Goal: Check status

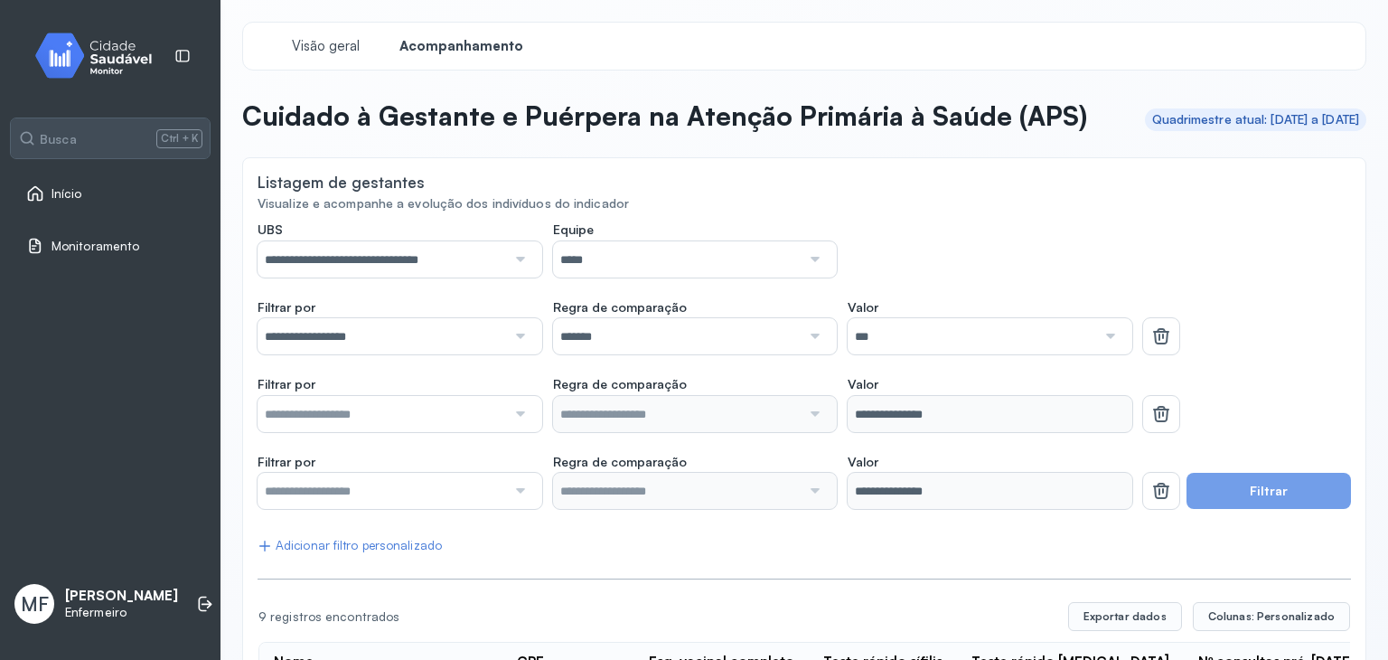
click at [82, 188] on link "Início" at bounding box center [110, 193] width 168 height 18
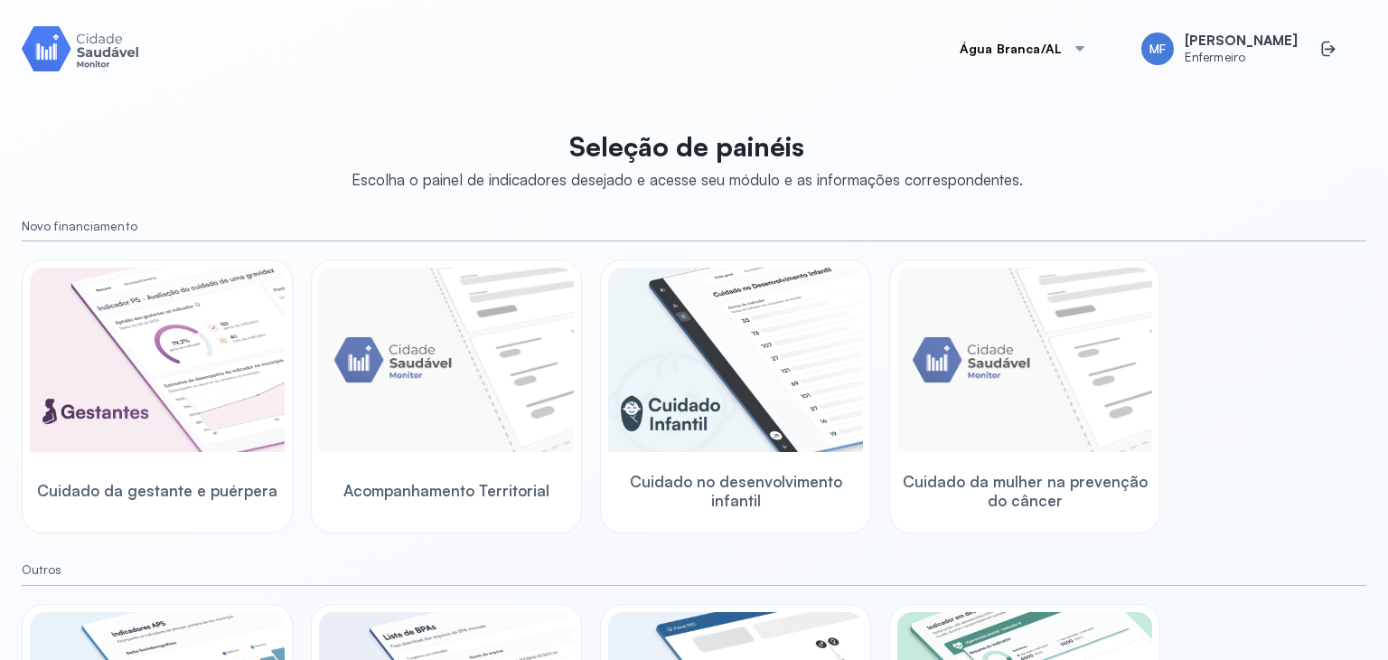
scroll to position [218, 0]
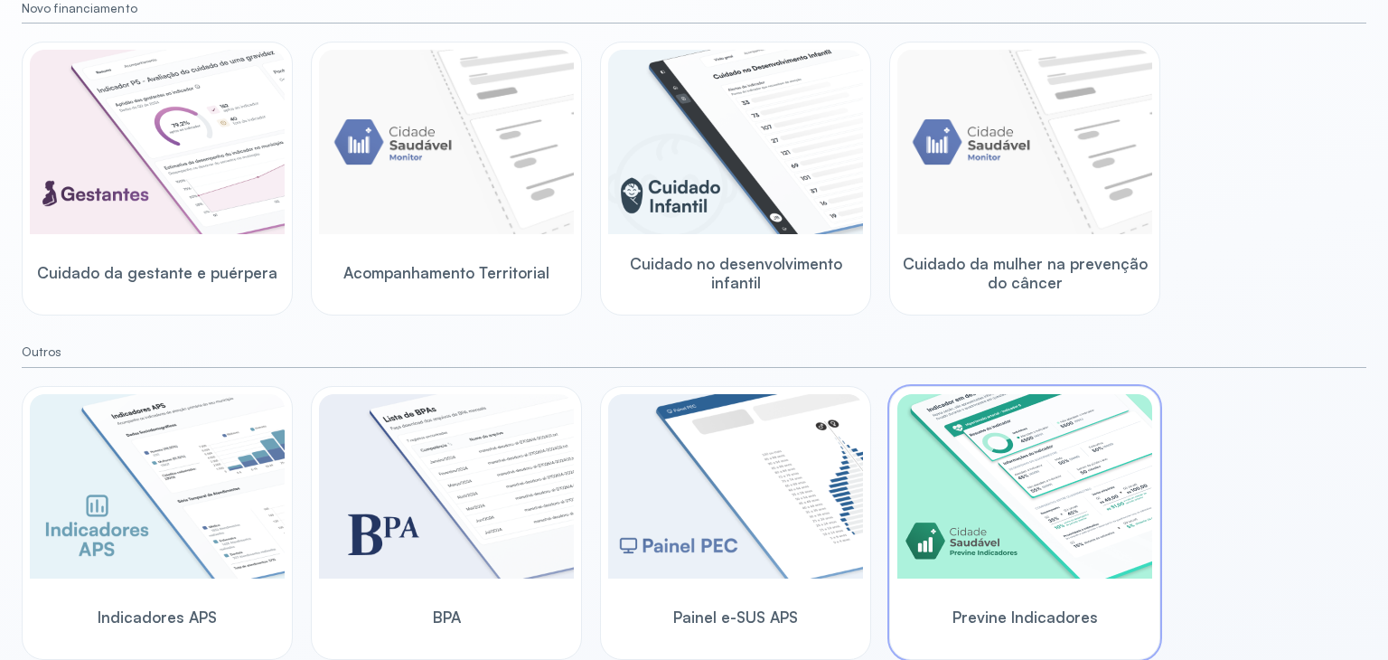
click at [1028, 503] on img at bounding box center [1024, 486] width 255 height 184
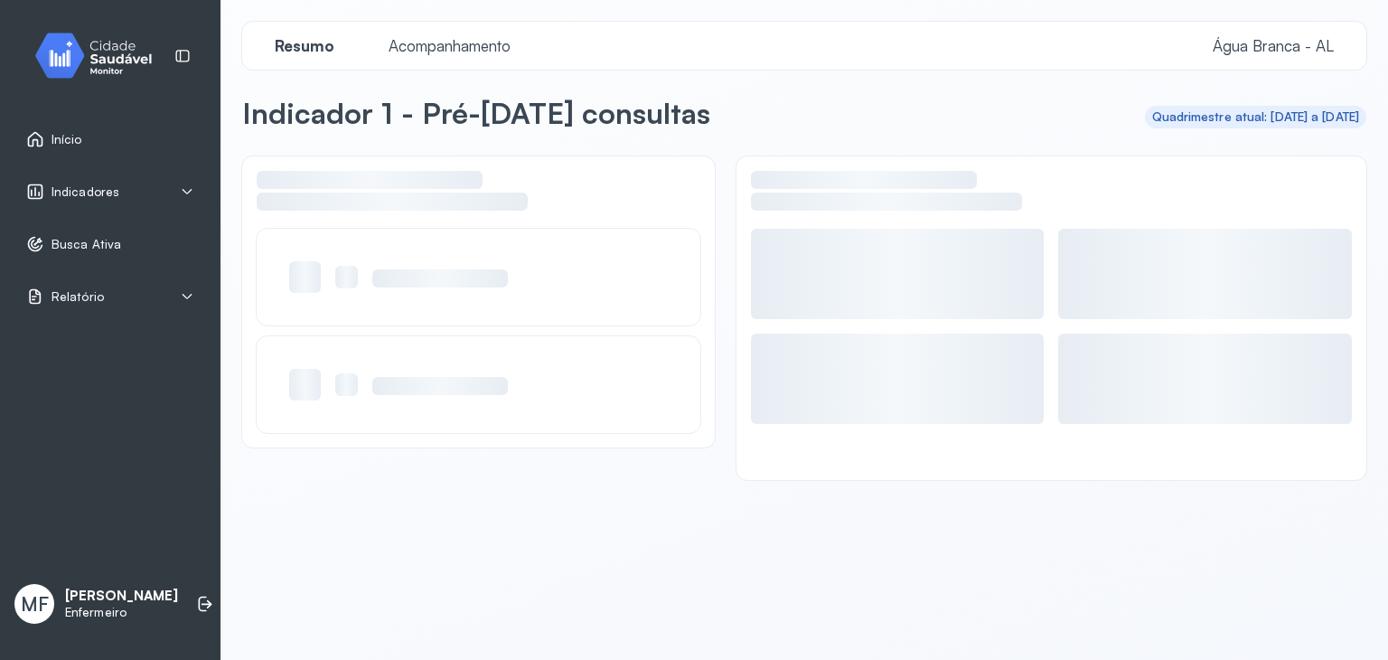
click at [446, 42] on span "Acompanhamento" at bounding box center [450, 45] width 144 height 19
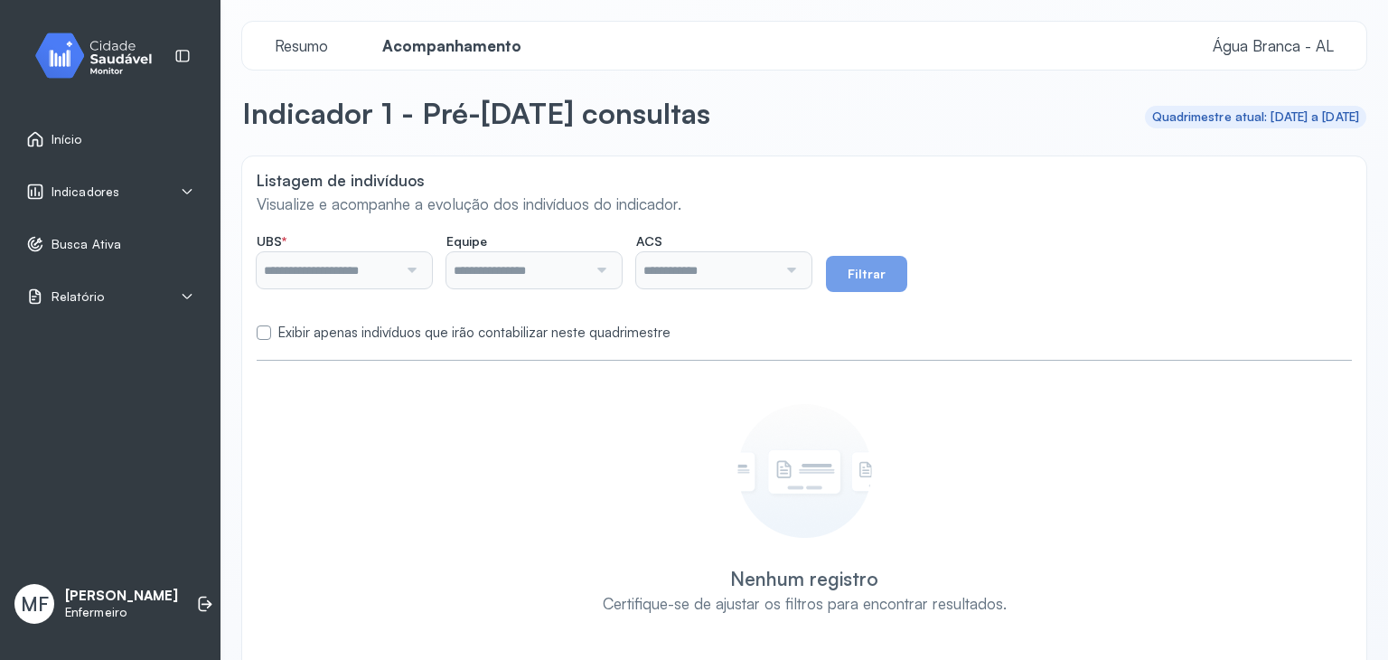
type input "**********"
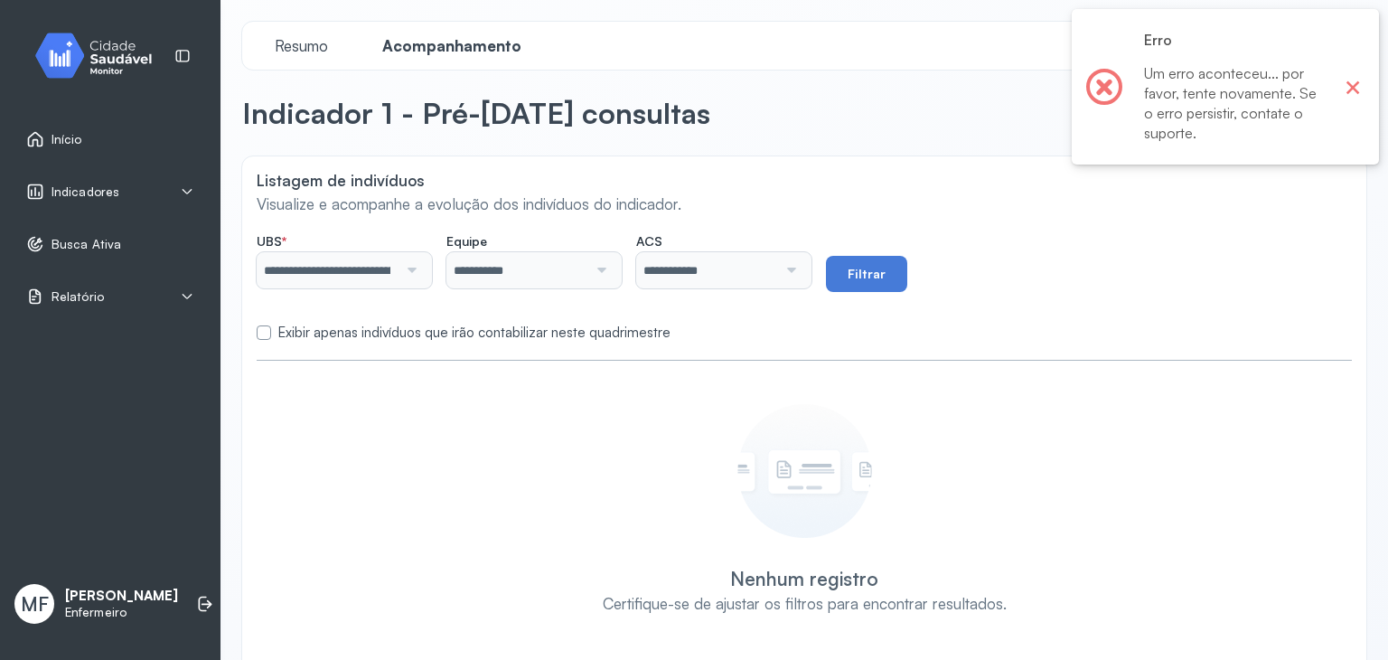
click at [1358, 84] on button "×" at bounding box center [1352, 86] width 23 height 23
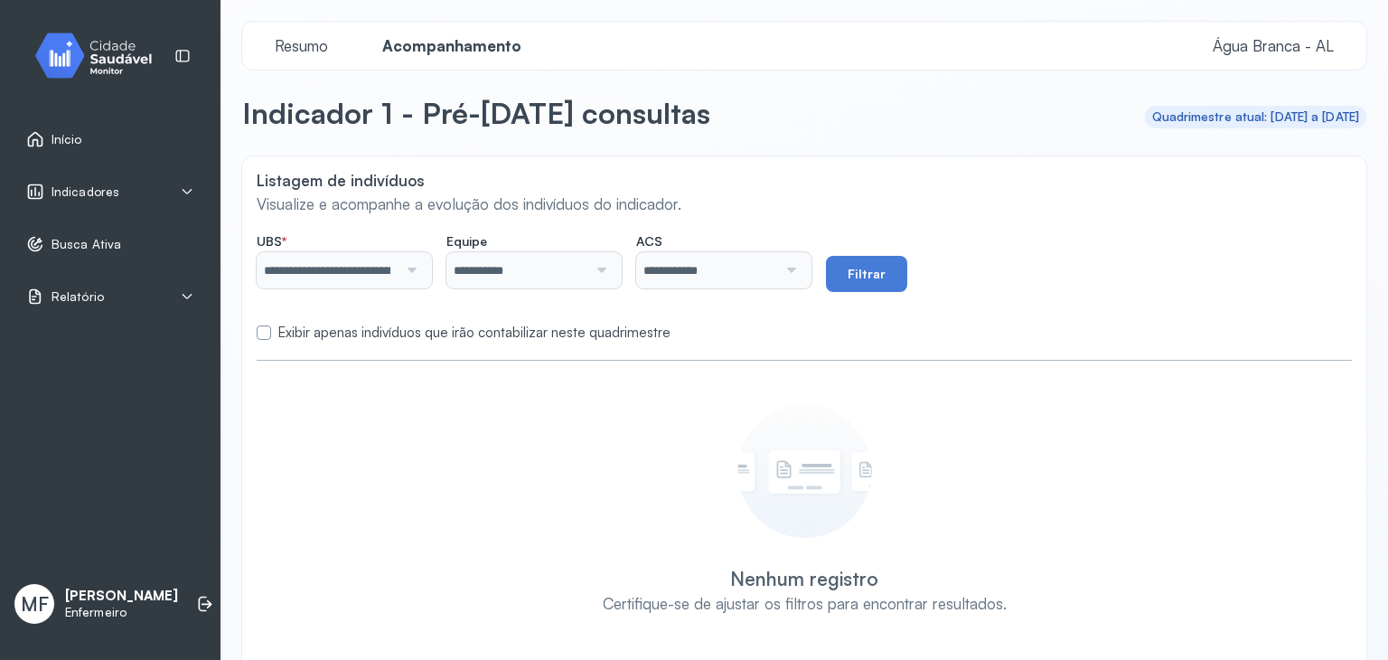
drag, startPoint x: 720, startPoint y: 415, endPoint x: 702, endPoint y: 360, distance: 58.0
click at [721, 415] on div "Nenhum registro Certifique-se de ajustar os filtros para encontrar resultados." at bounding box center [804, 509] width 1059 height 210
click at [135, 185] on div "Indicadores" at bounding box center [110, 192] width 168 height 18
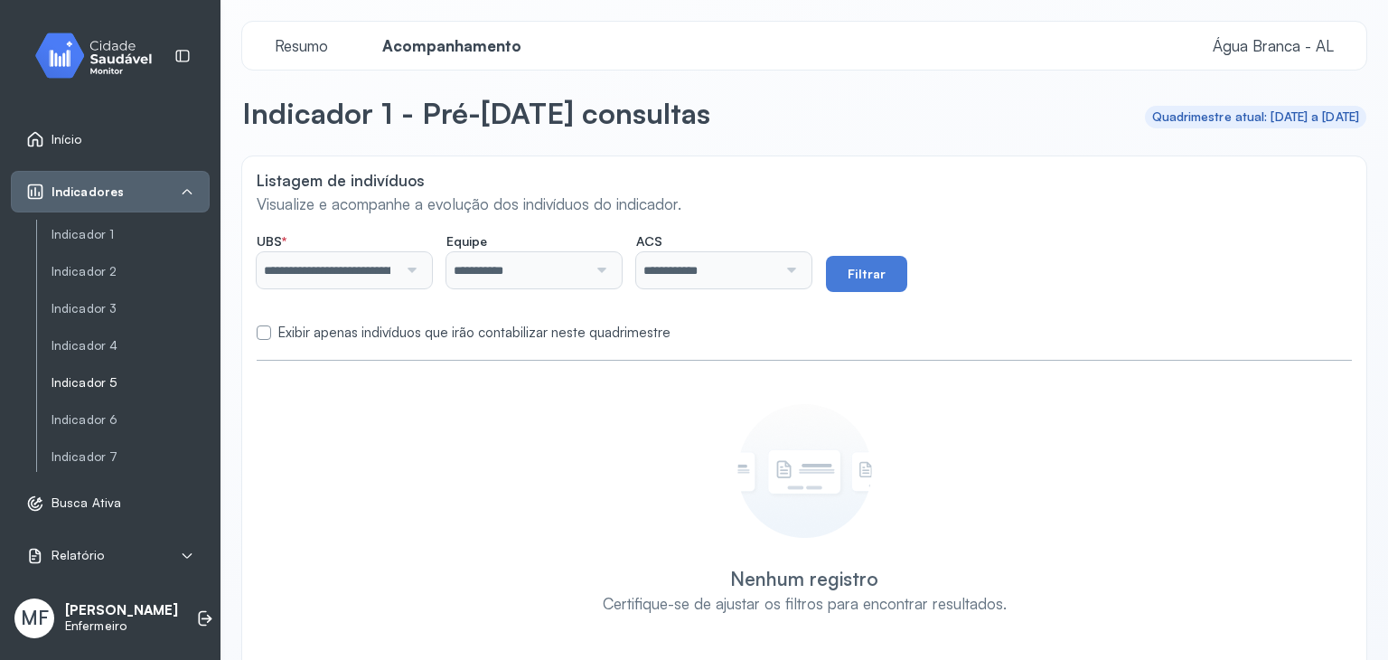
click at [121, 387] on link "Indicador 5" at bounding box center [131, 382] width 158 height 15
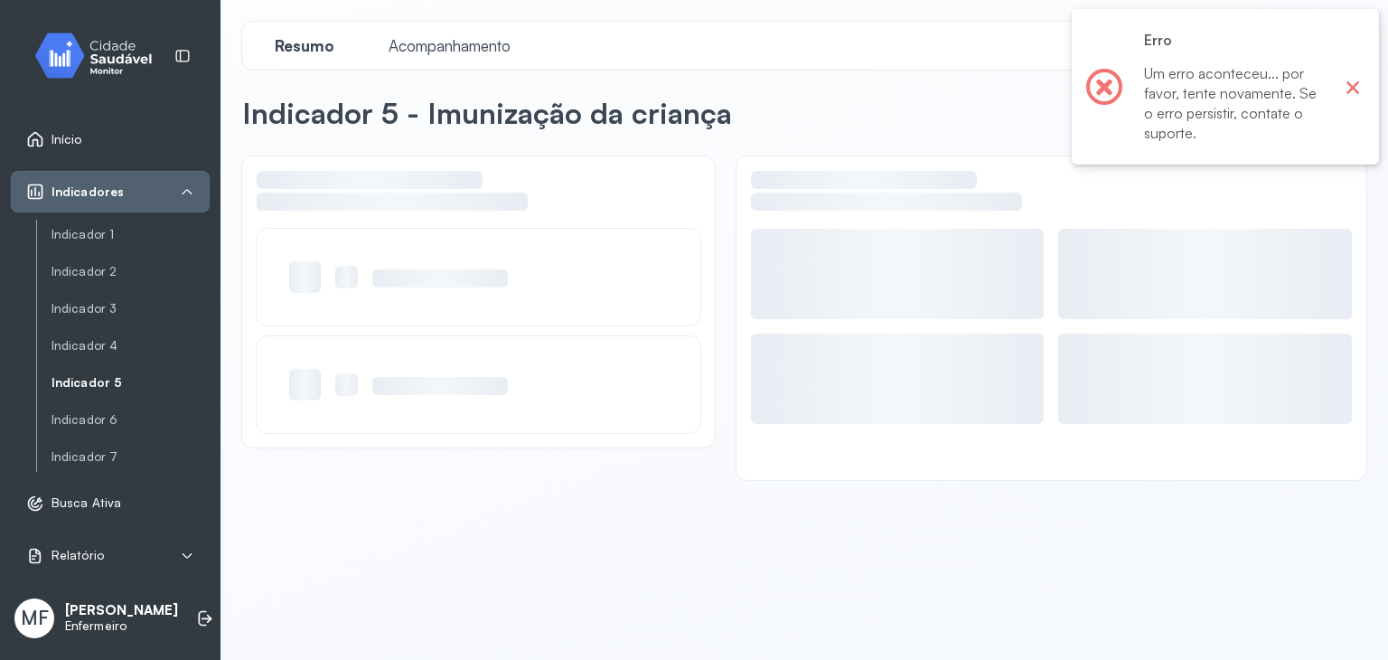
click at [1358, 91] on button "×" at bounding box center [1352, 86] width 23 height 23
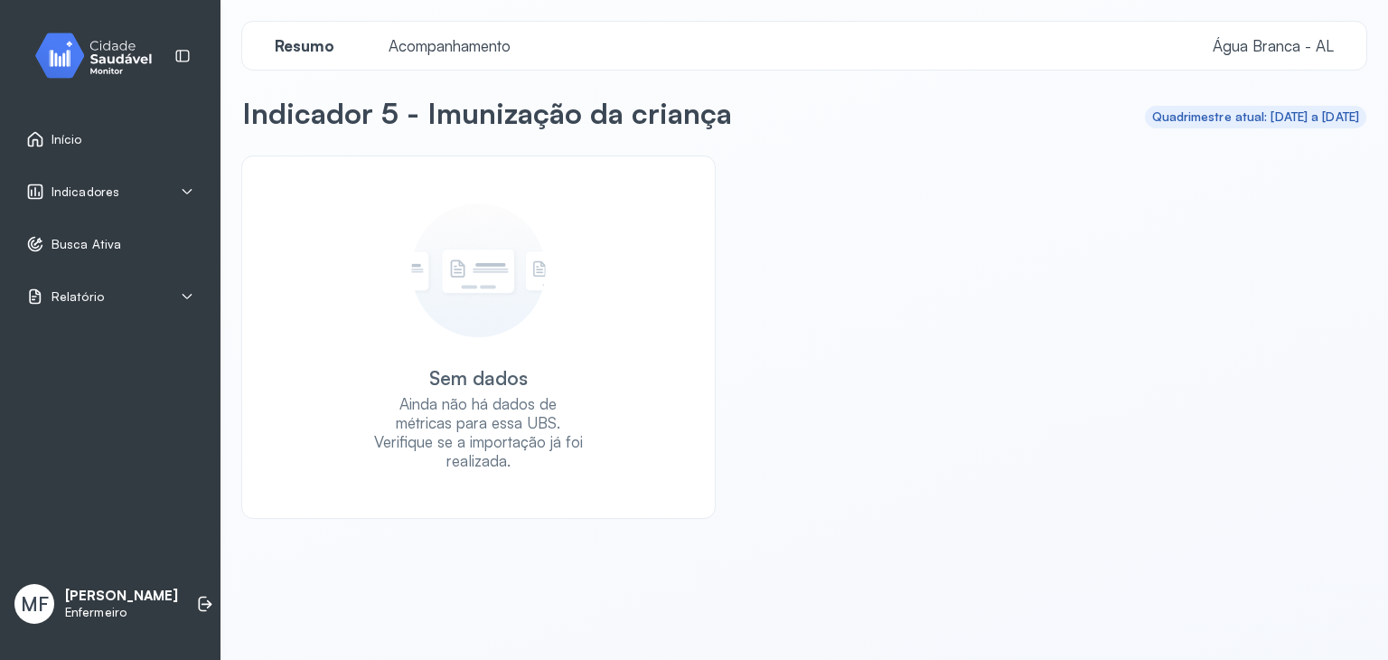
click at [484, 48] on span "Acompanhamento" at bounding box center [450, 45] width 144 height 19
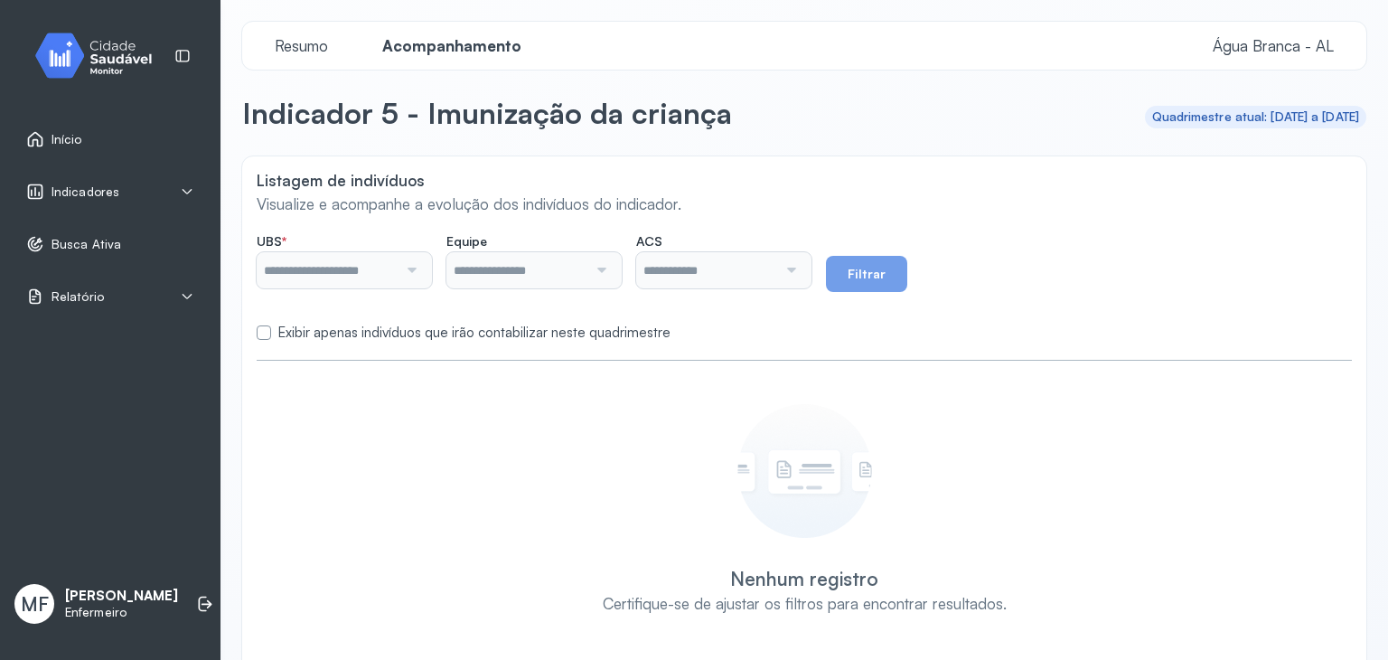
type input "**********"
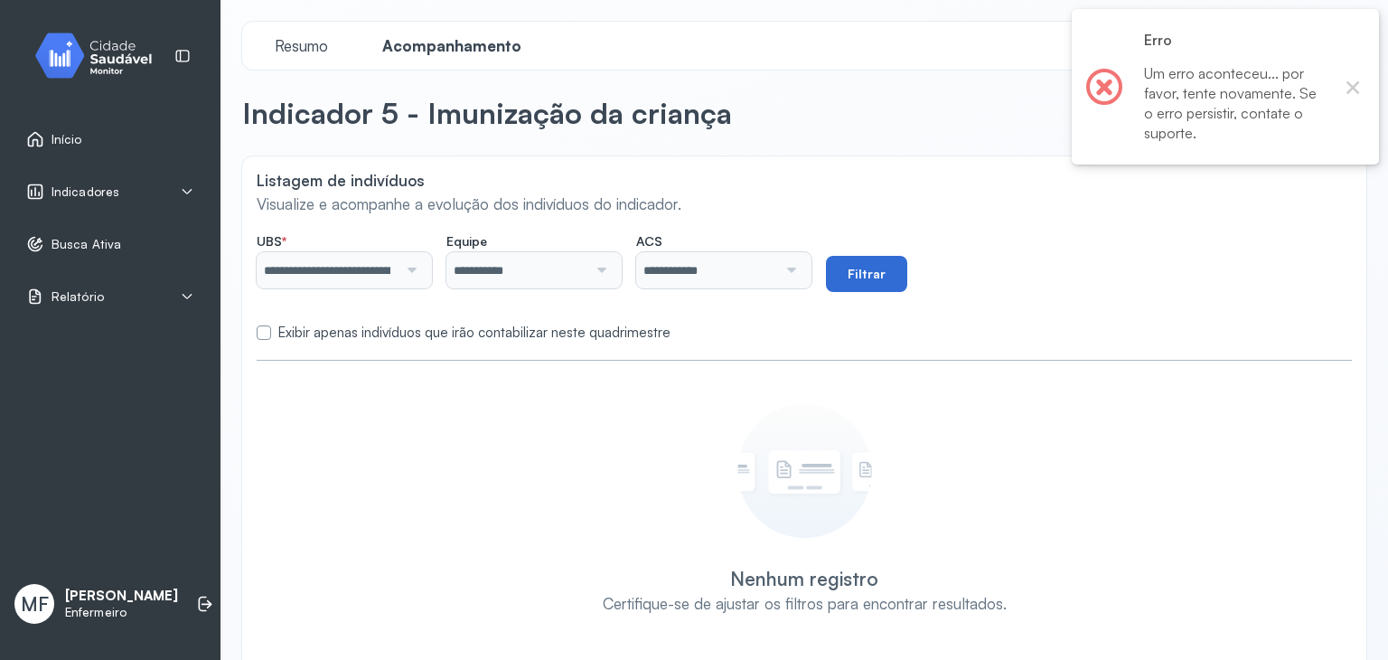
click at [904, 265] on button "Filtrar" at bounding box center [866, 274] width 81 height 36
